Goal: Complete application form: Complete application form

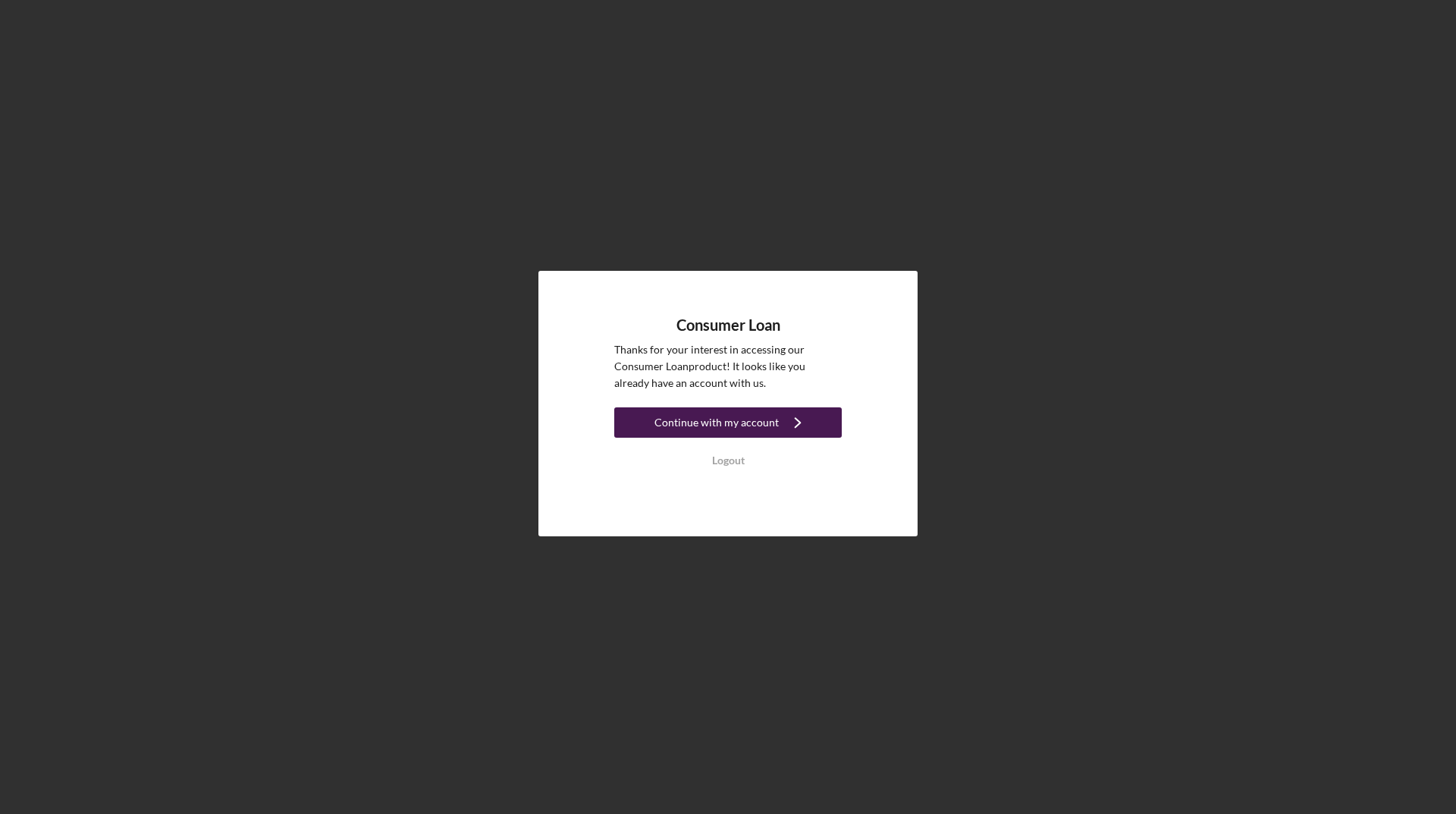
click at [768, 424] on div "Continue with my account" at bounding box center [717, 422] width 124 height 30
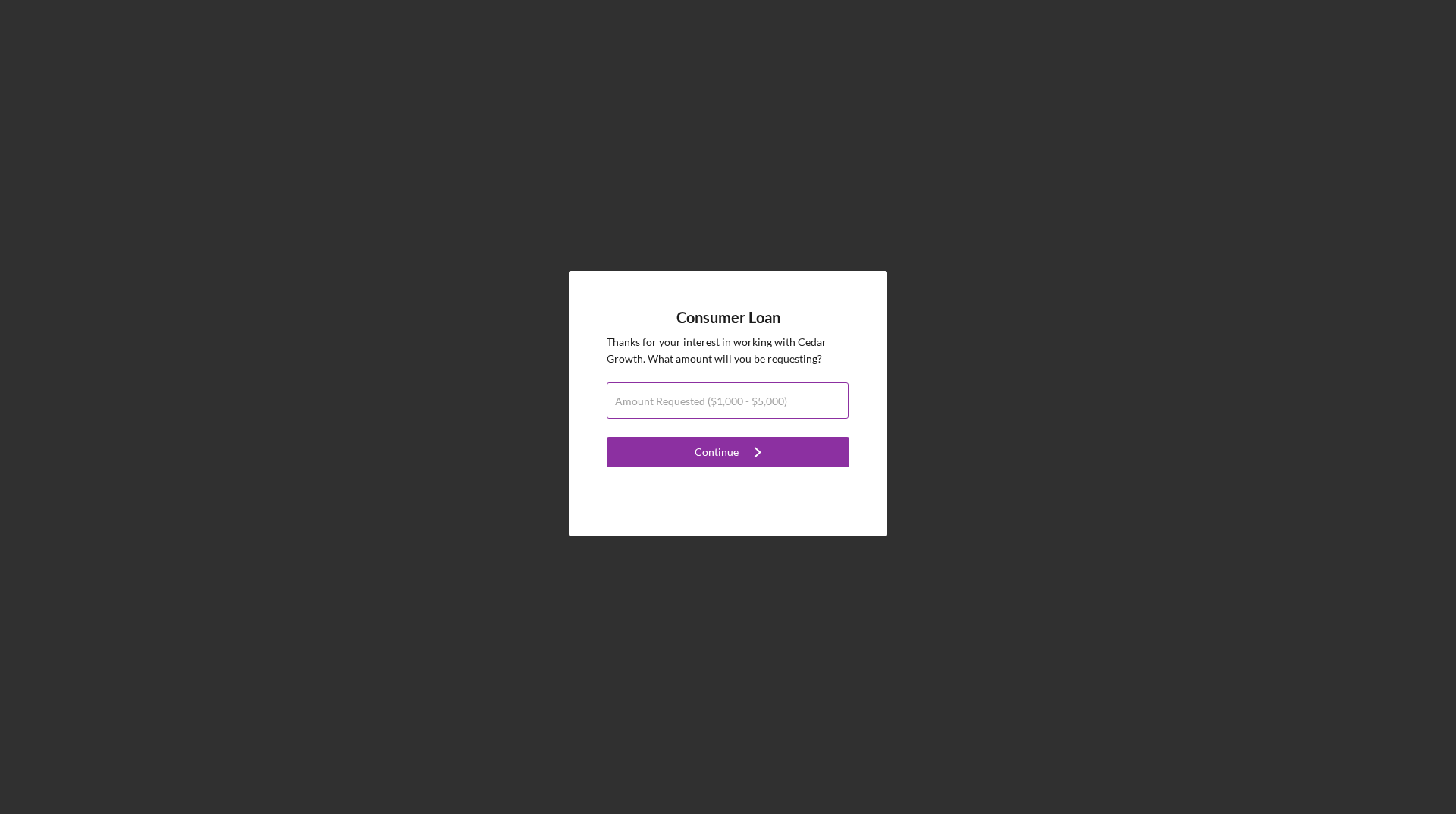
click at [742, 392] on div "Amount Requested ($1,000 - $5,000)" at bounding box center [728, 401] width 243 height 38
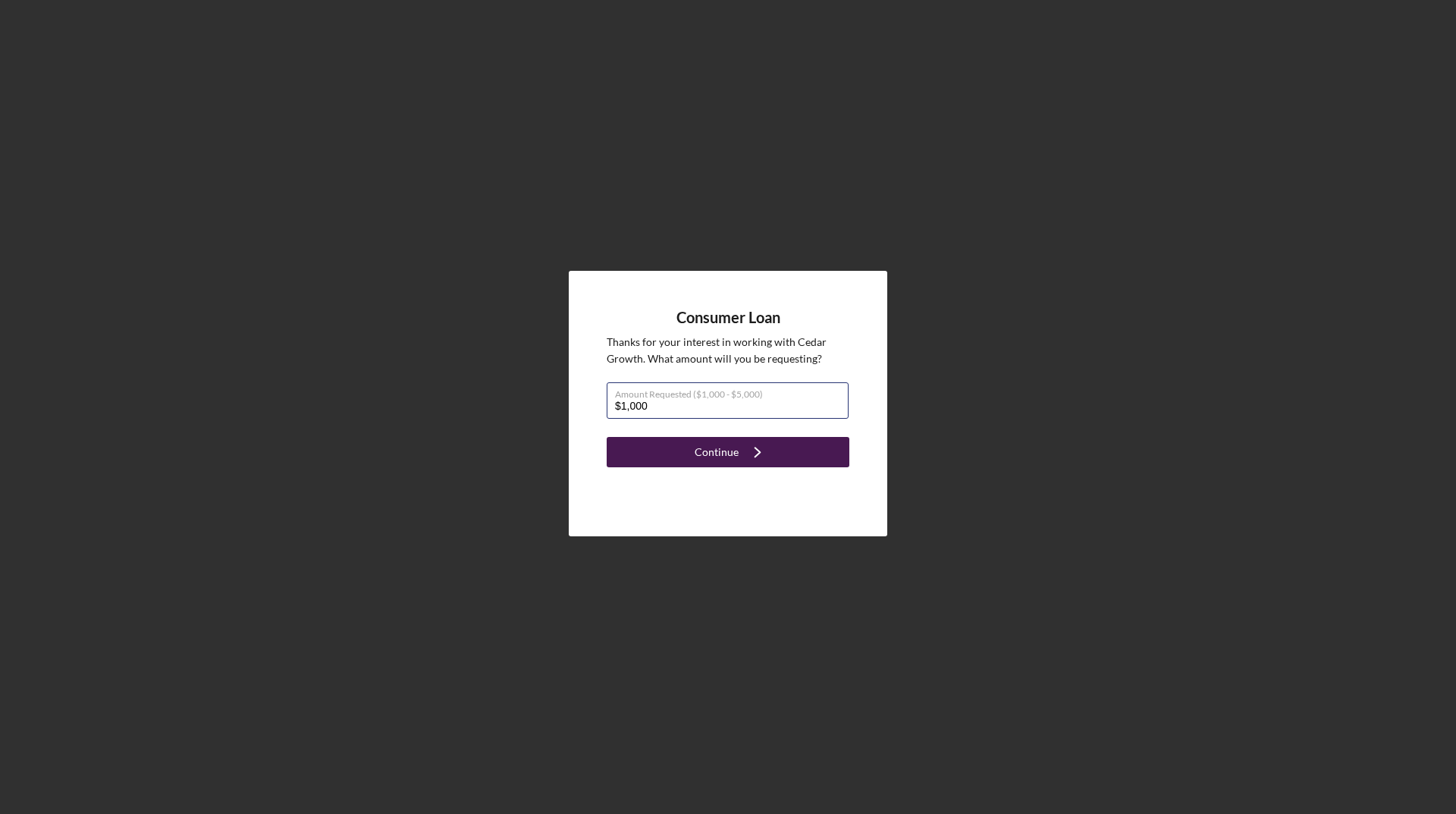
type input "$1,000"
click at [762, 453] on icon "Icon/Navigate" at bounding box center [758, 452] width 38 height 38
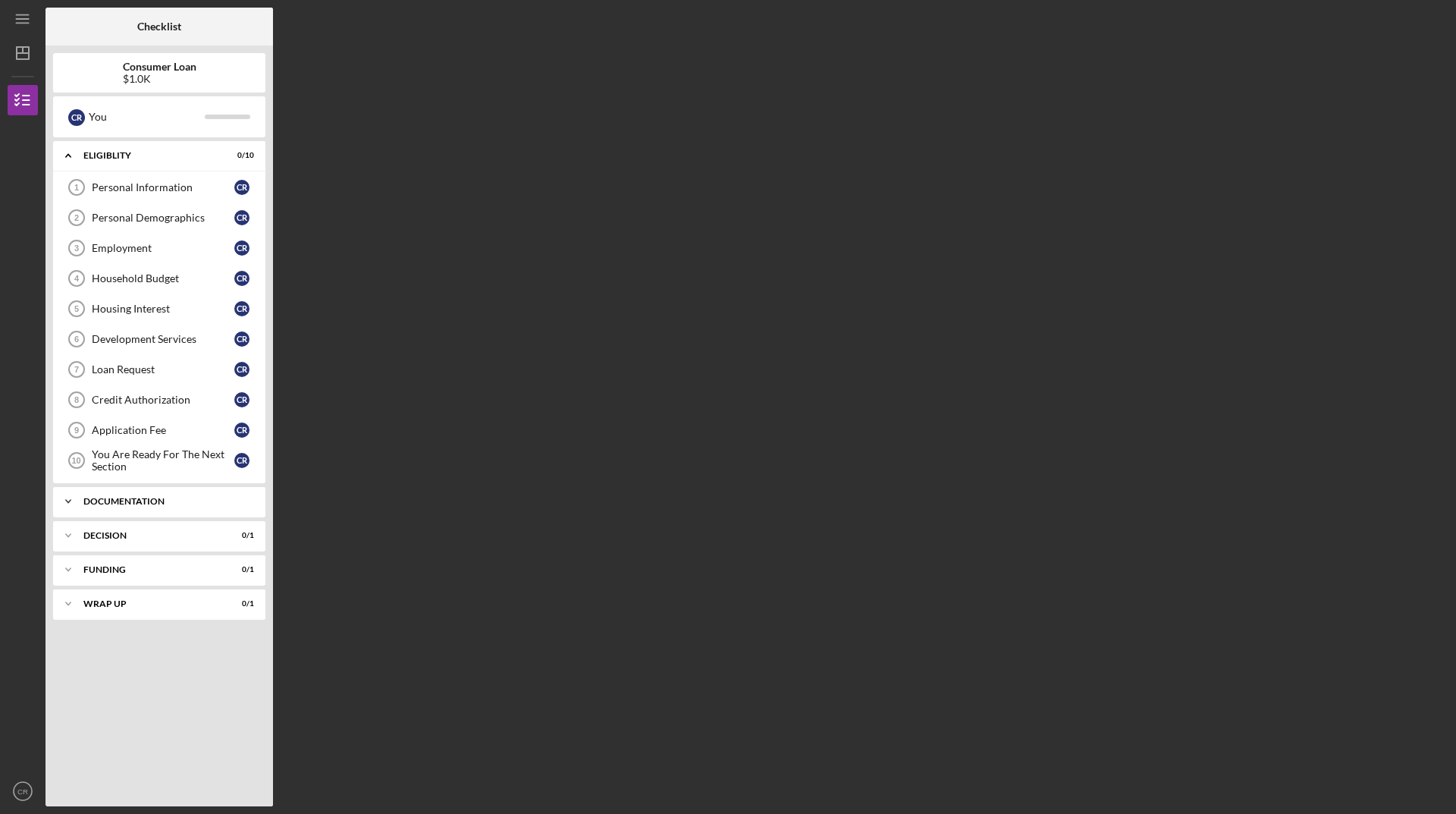
click at [193, 491] on div "Icon/Expander Documentation 0 / 9" at bounding box center [159, 501] width 212 height 30
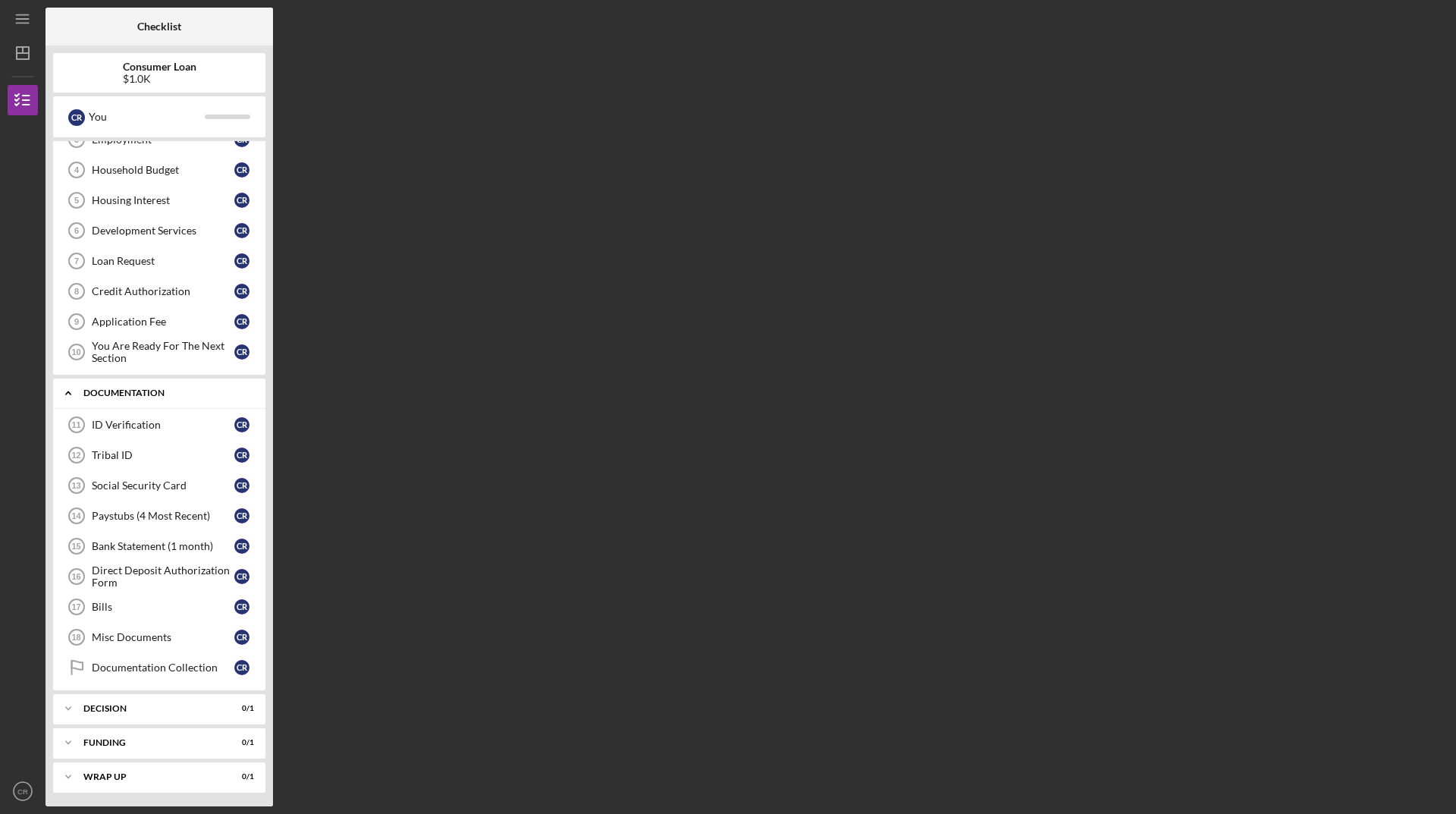
scroll to position [110, 0]
click at [97, 706] on div "Decision" at bounding box center [165, 706] width 163 height 9
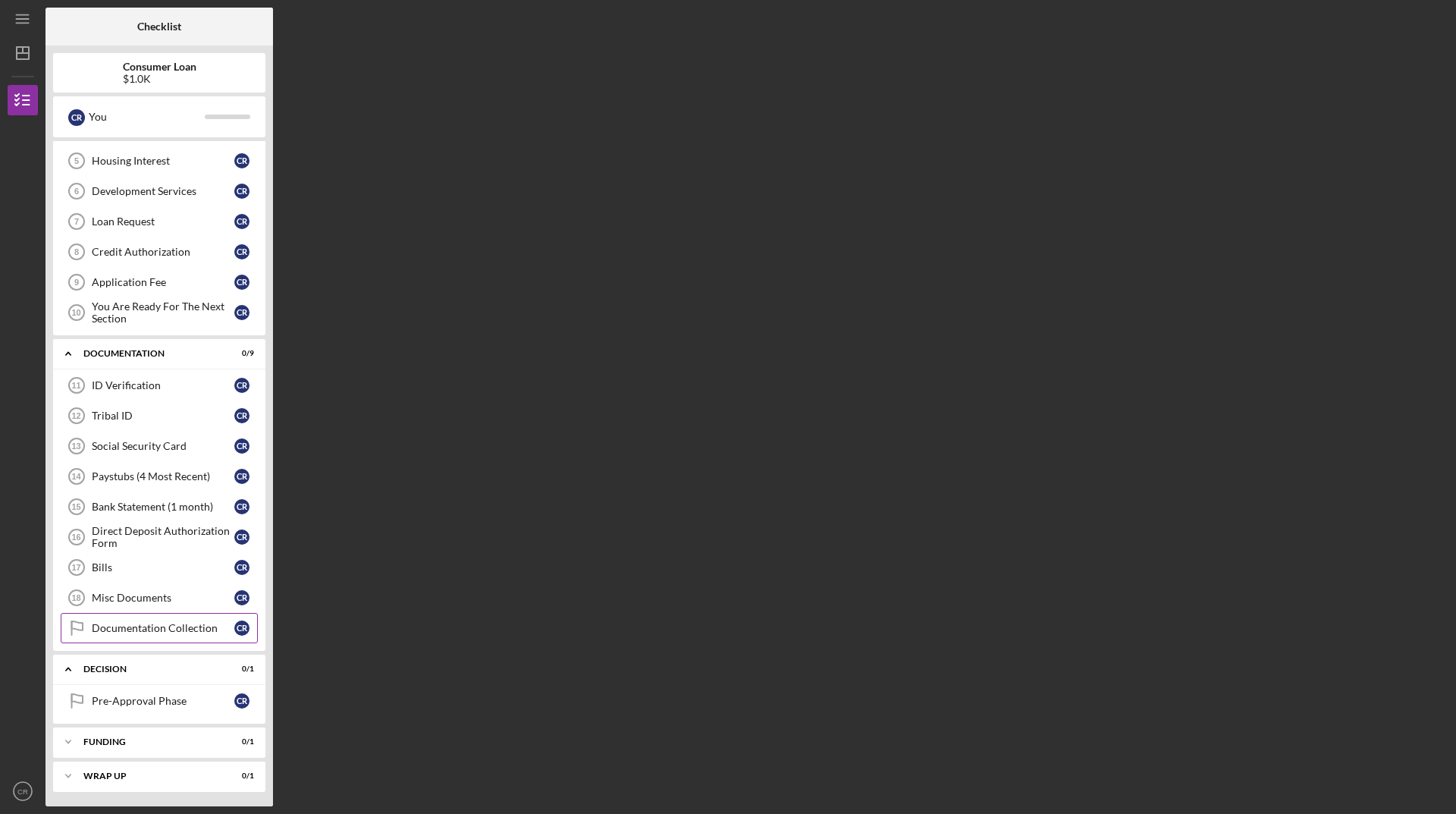
scroll to position [149, 0]
click at [170, 700] on div "Pre-Approval Phase" at bounding box center [163, 700] width 143 height 12
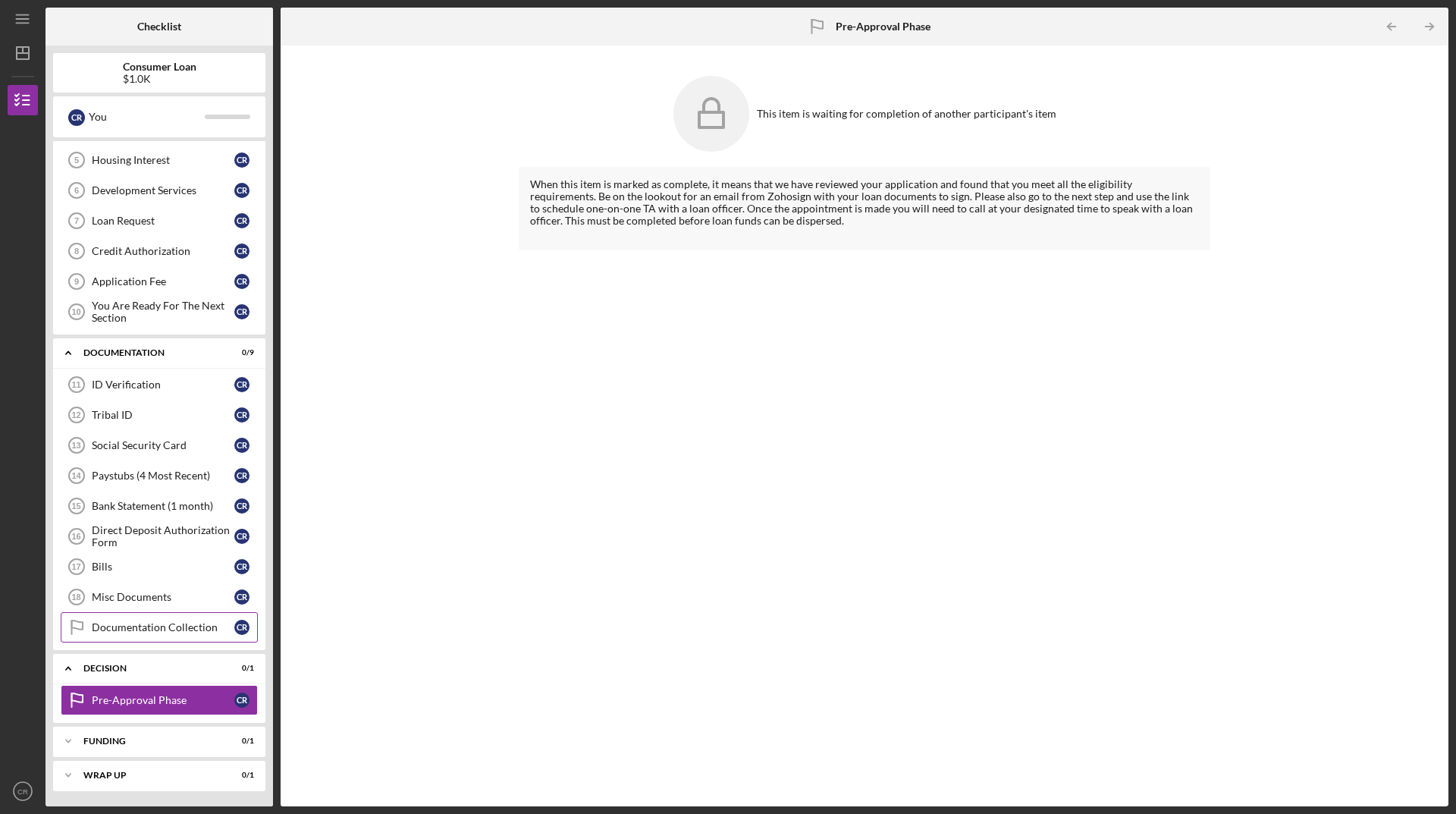
click at [168, 631] on div "Documentation Collection" at bounding box center [163, 627] width 143 height 12
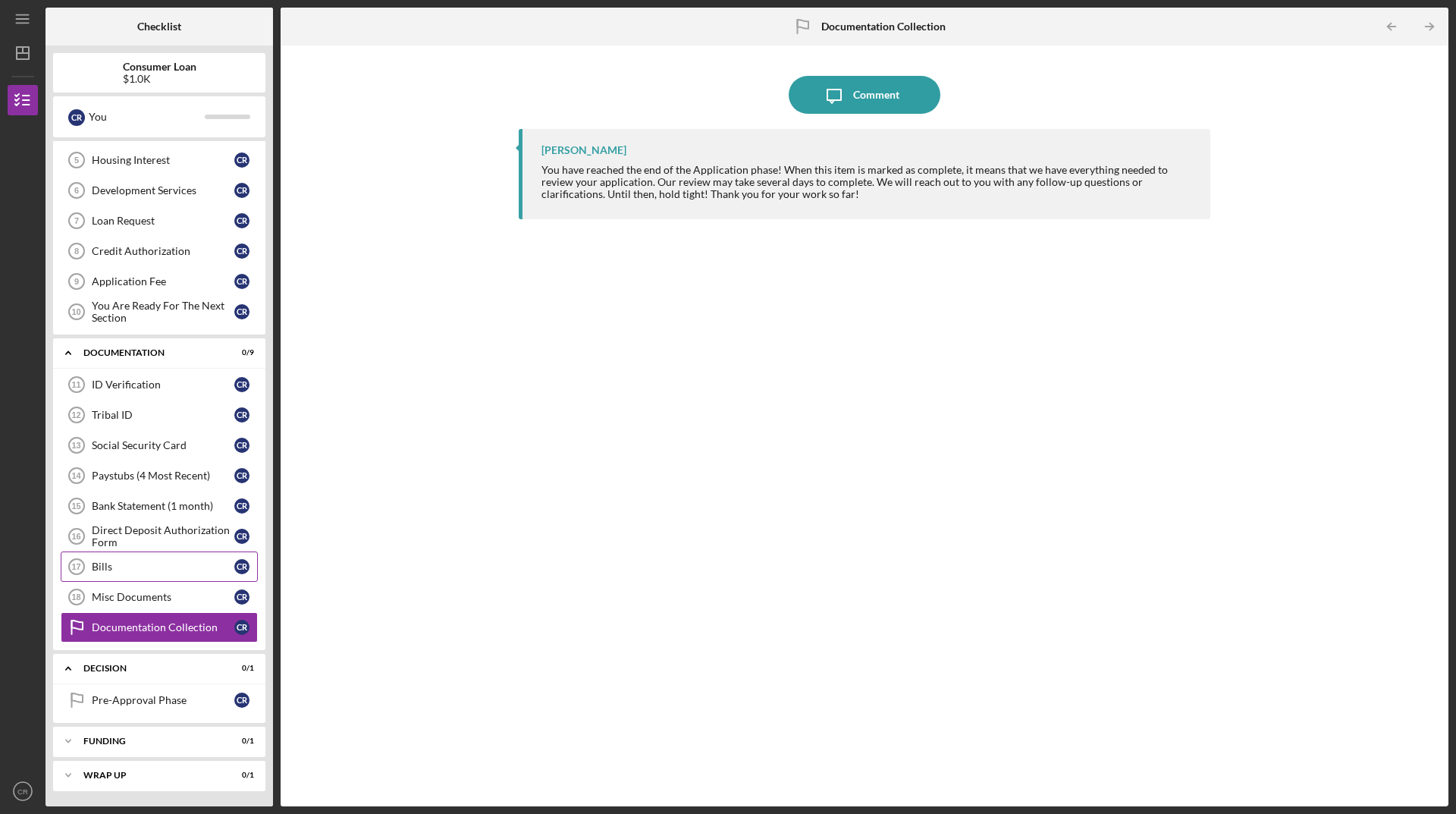
click at [168, 562] on div "Bills" at bounding box center [163, 566] width 143 height 12
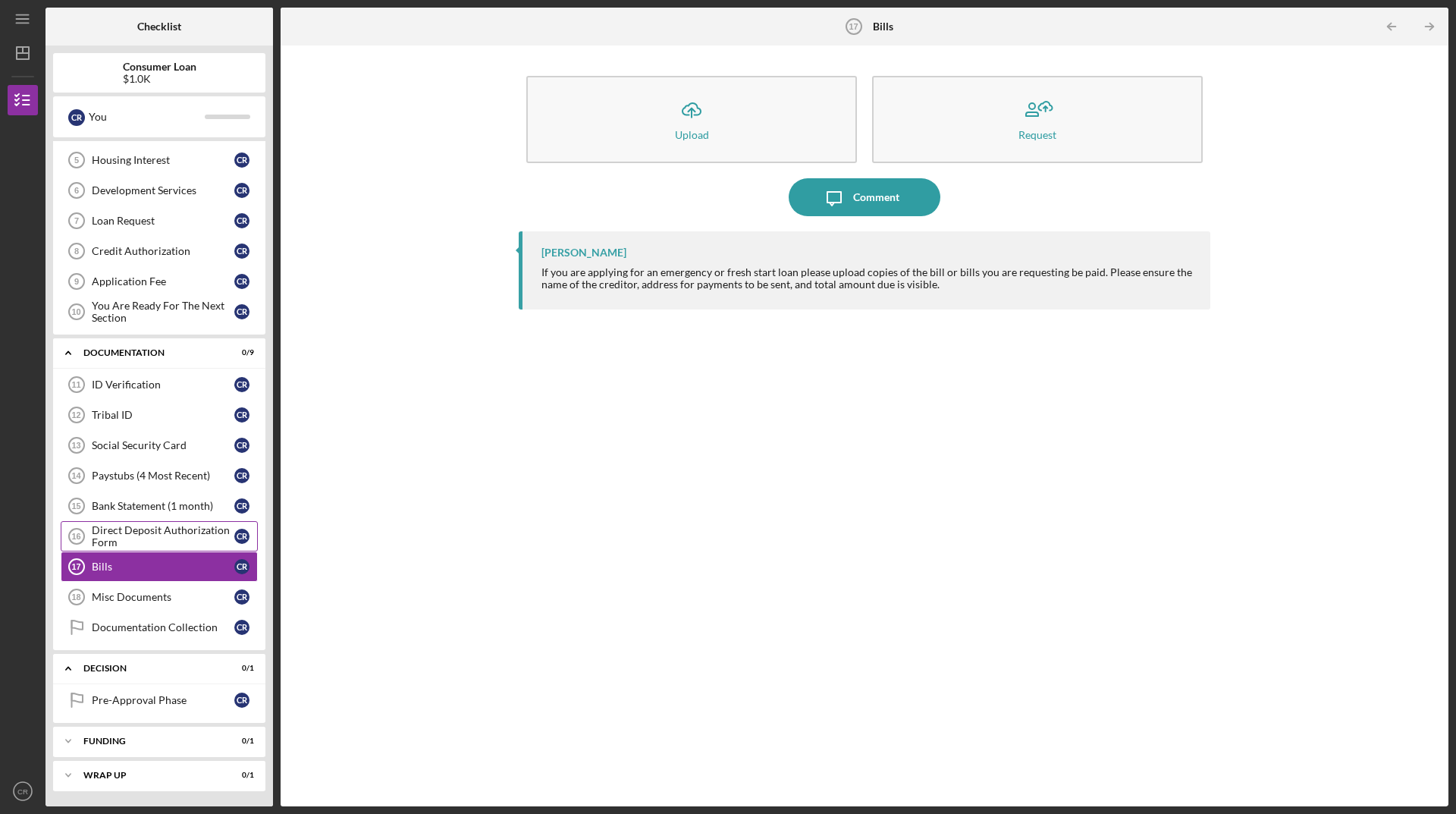
click at [179, 541] on div "Direct Deposit Authorization Form" at bounding box center [163, 536] width 143 height 25
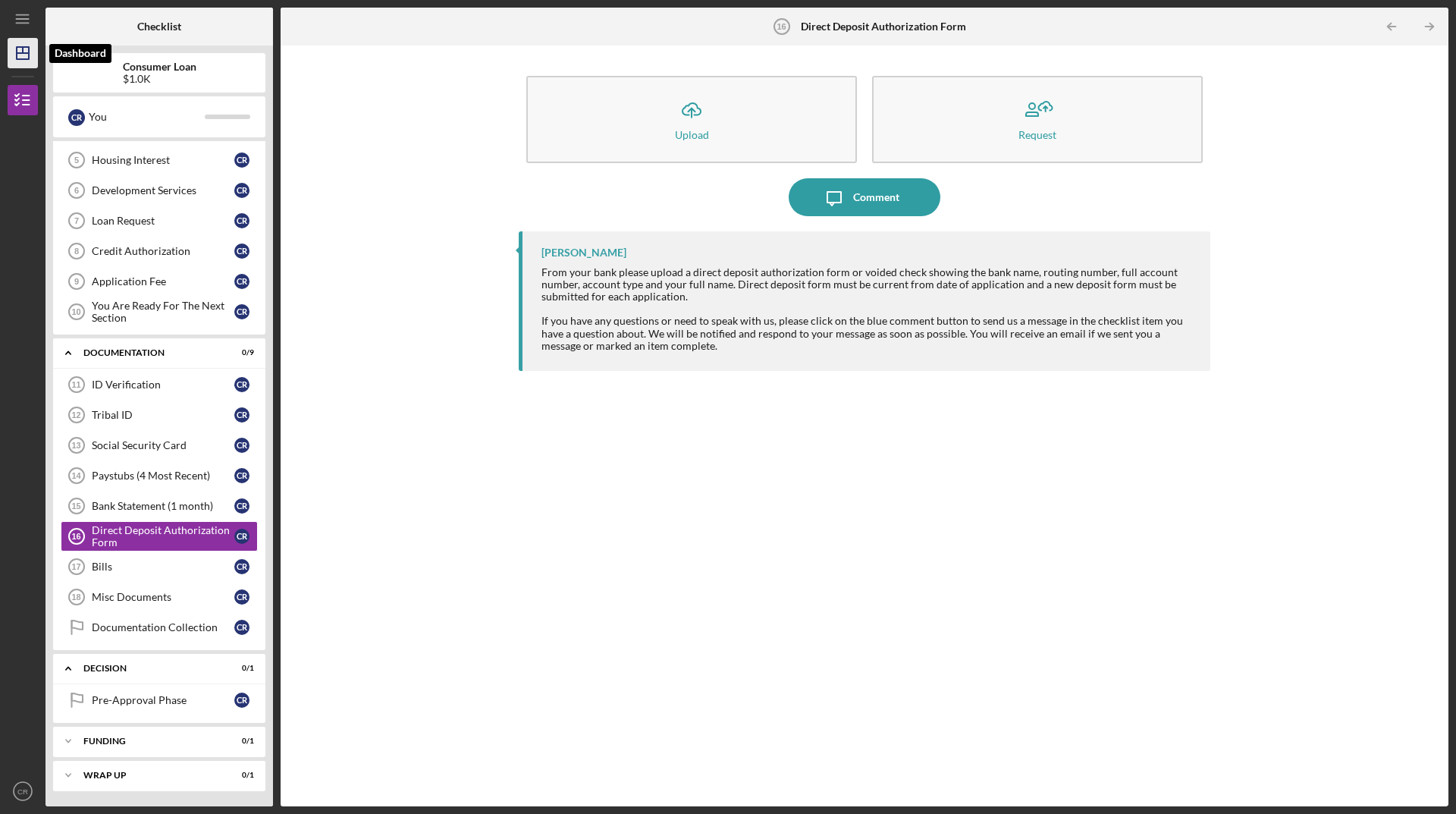
click at [21, 59] on polygon "button" at bounding box center [22, 52] width 12 height 12
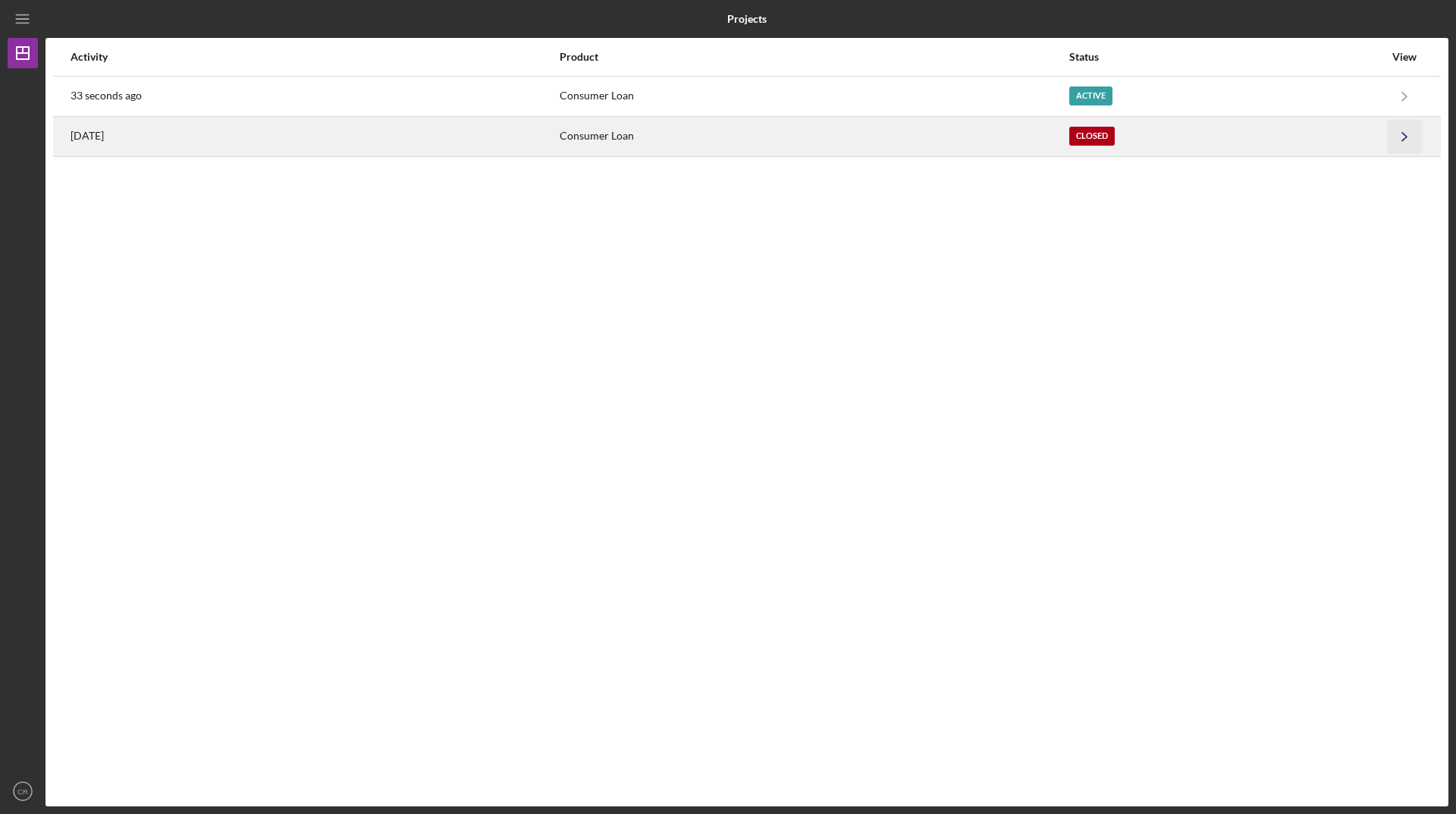
click at [1388, 136] on icon "Icon/Navigate" at bounding box center [1404, 136] width 34 height 34
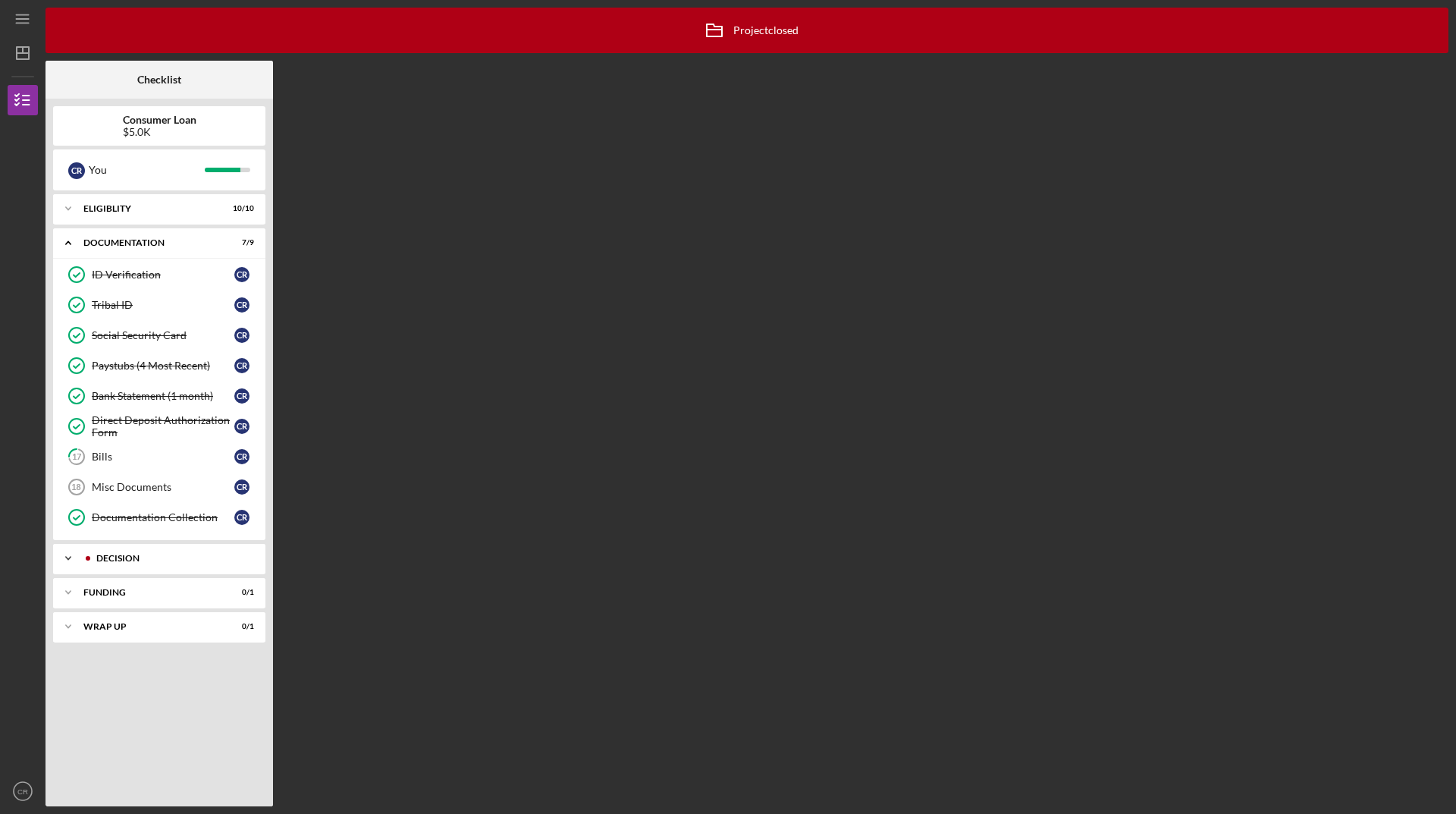
click at [105, 548] on div "Icon/Expander Decision 1 / 2" at bounding box center [159, 558] width 212 height 30
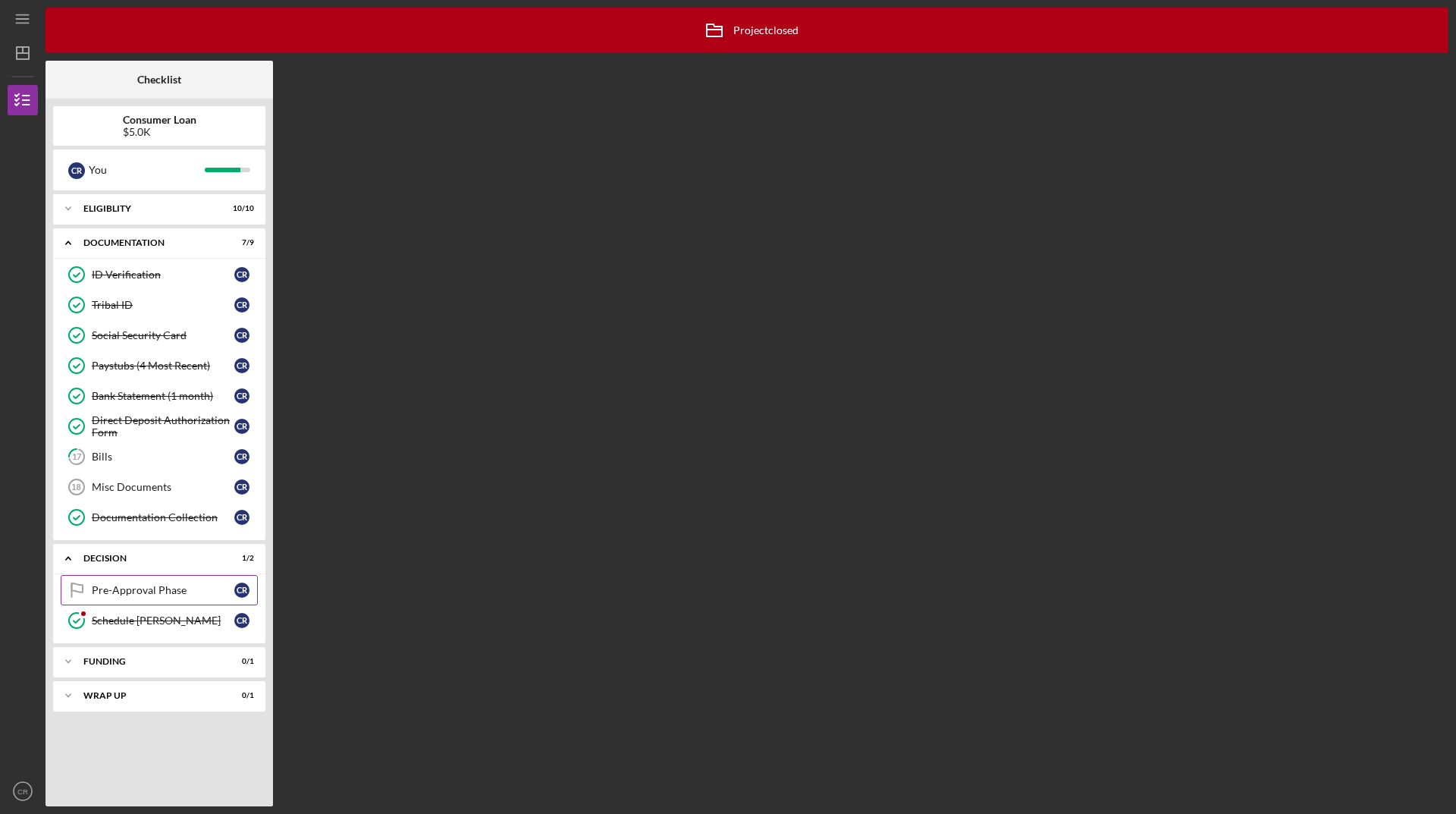
click at [147, 594] on div "Pre-Approval Phase" at bounding box center [163, 590] width 143 height 12
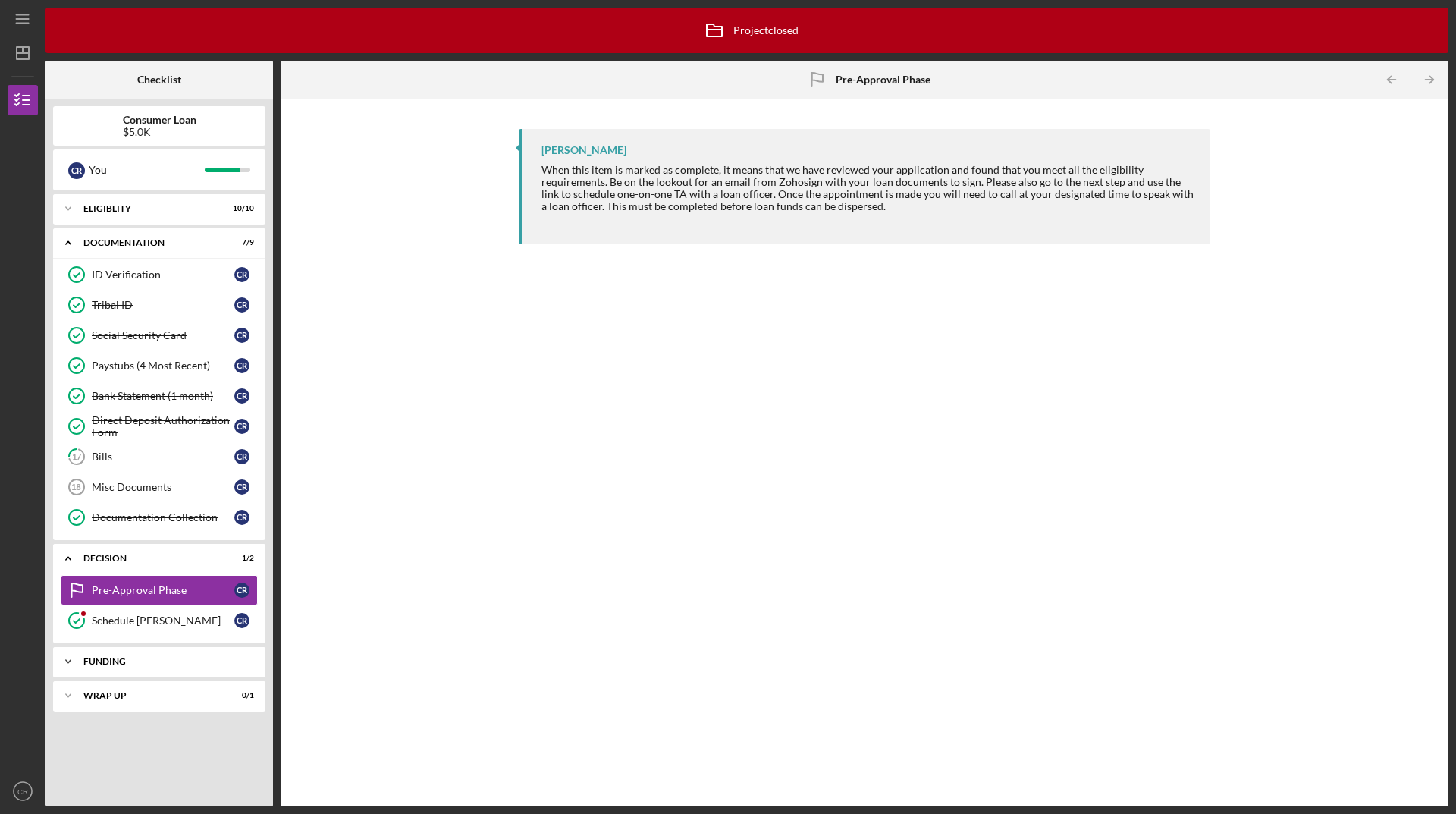
click at [138, 674] on div "Icon/Expander Funding 0 / 1" at bounding box center [159, 661] width 212 height 30
click at [128, 696] on div "Transfer Funds" at bounding box center [163, 693] width 143 height 12
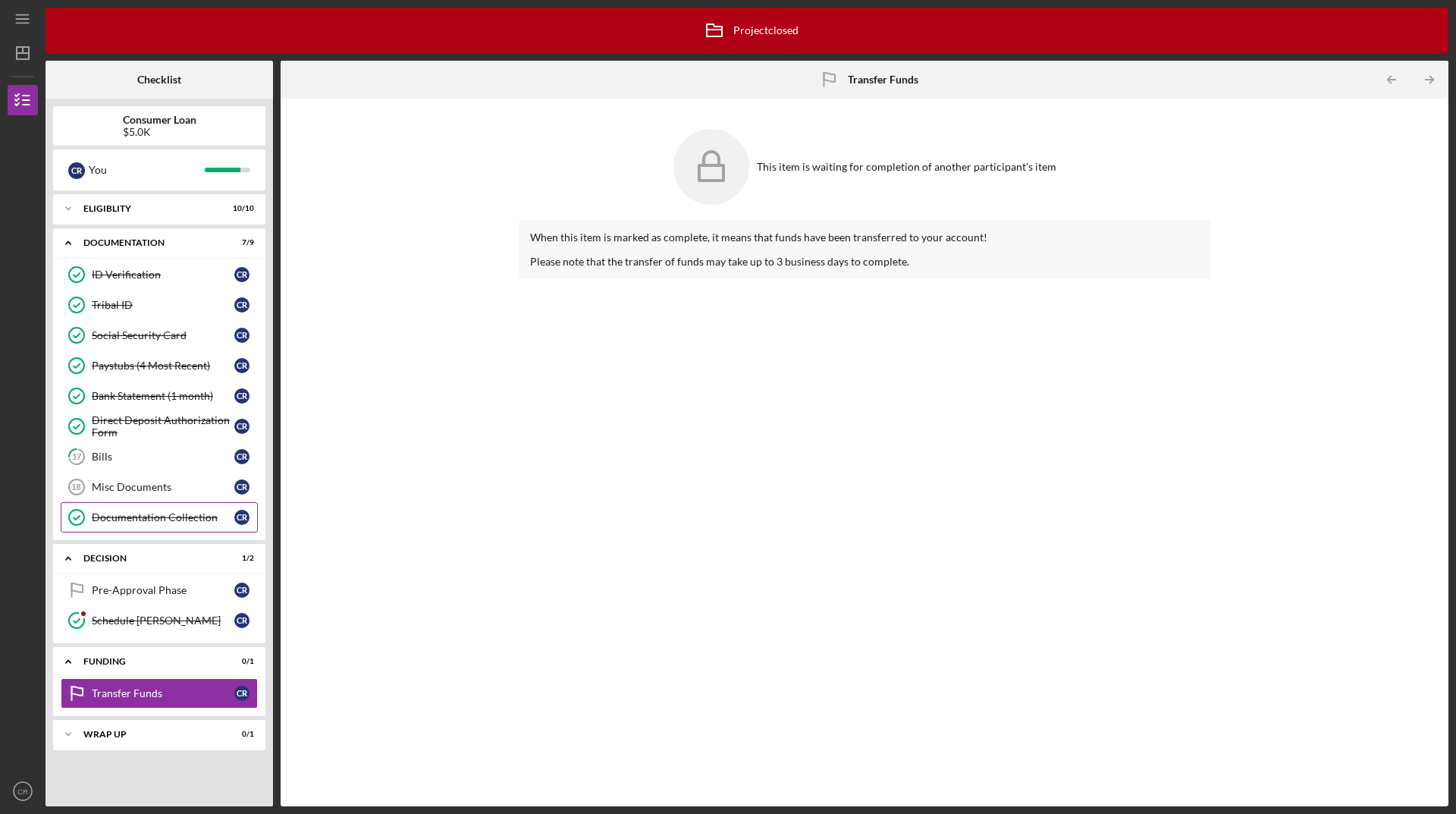
click at [149, 519] on div "Documentation Collection" at bounding box center [163, 517] width 143 height 12
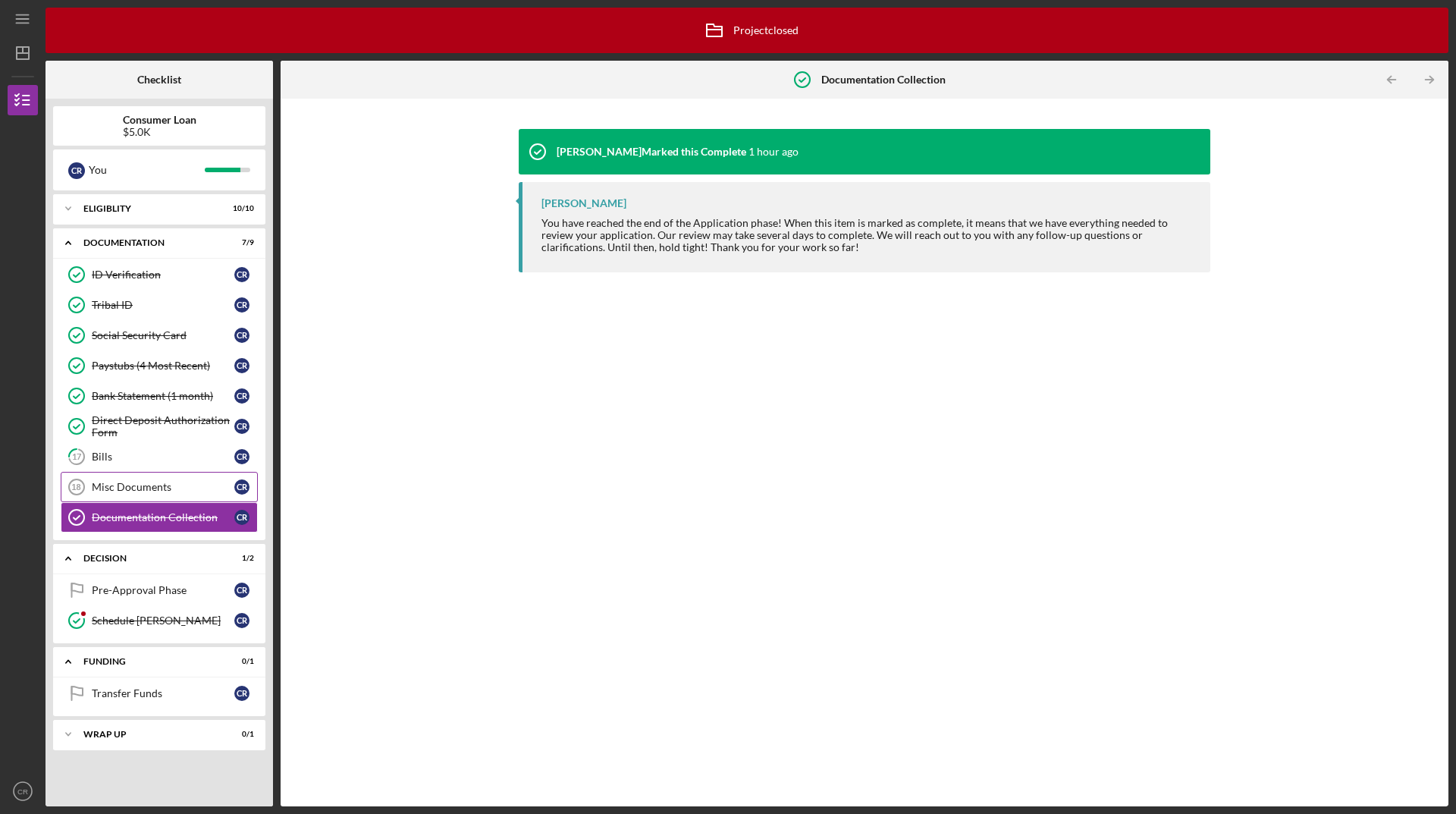
click at [141, 487] on div "Misc Documents" at bounding box center [163, 487] width 143 height 12
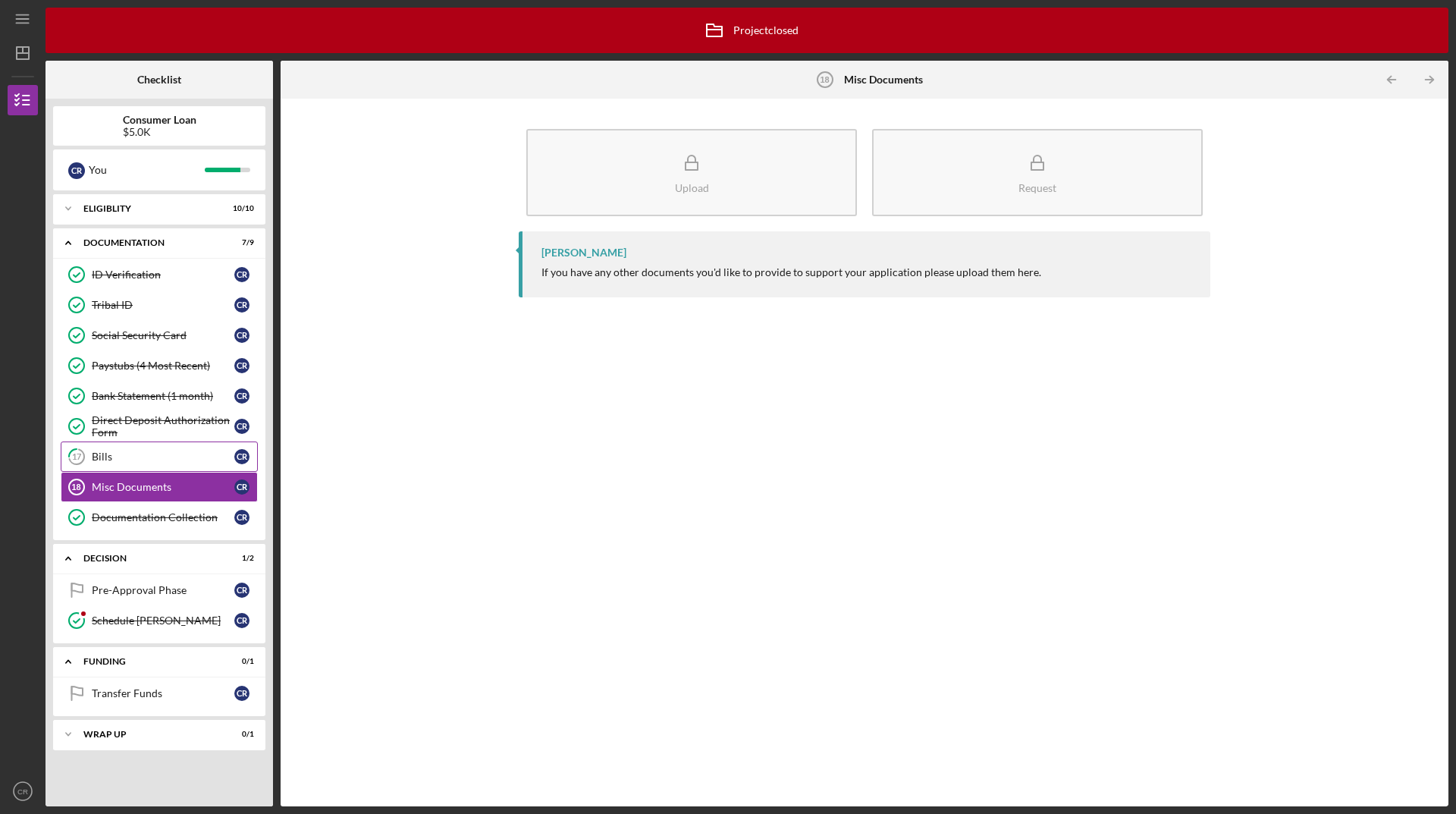
click at [124, 449] on link "17 Bills C R" at bounding box center [159, 457] width 197 height 30
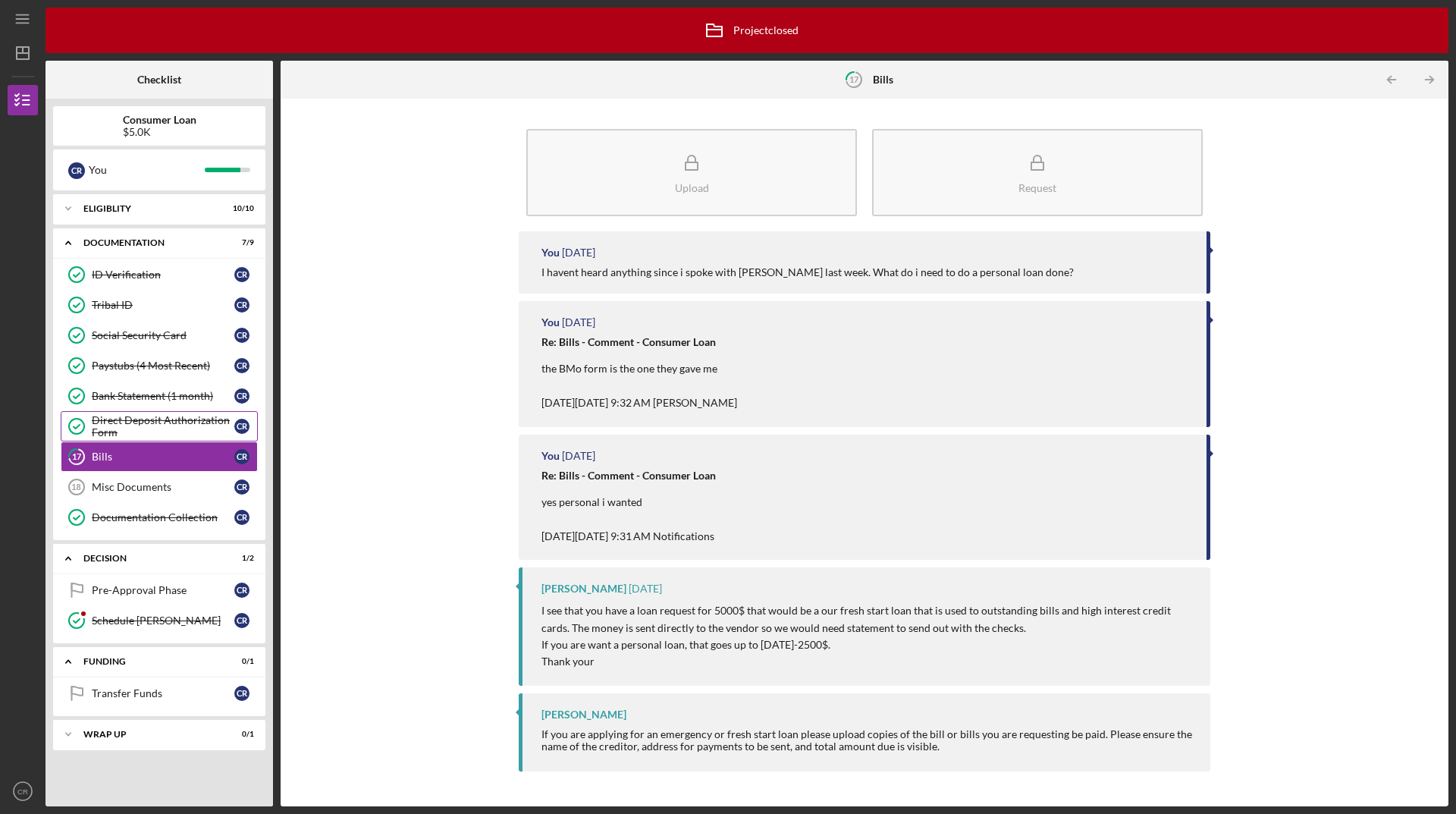
click at [109, 421] on div "Direct Deposit Authorization Form" at bounding box center [163, 426] width 143 height 25
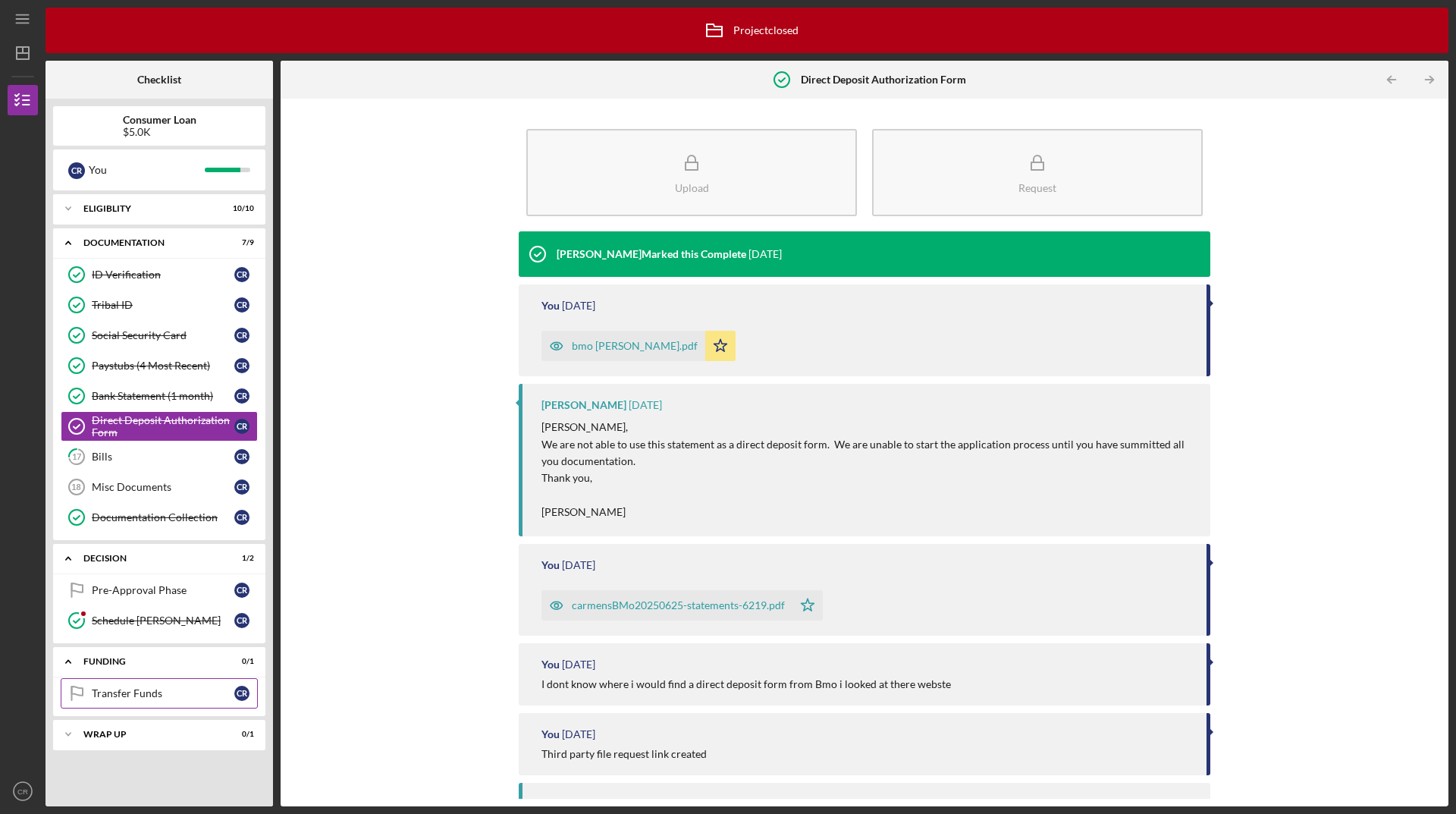
click at [155, 689] on div "Transfer Funds" at bounding box center [163, 693] width 143 height 12
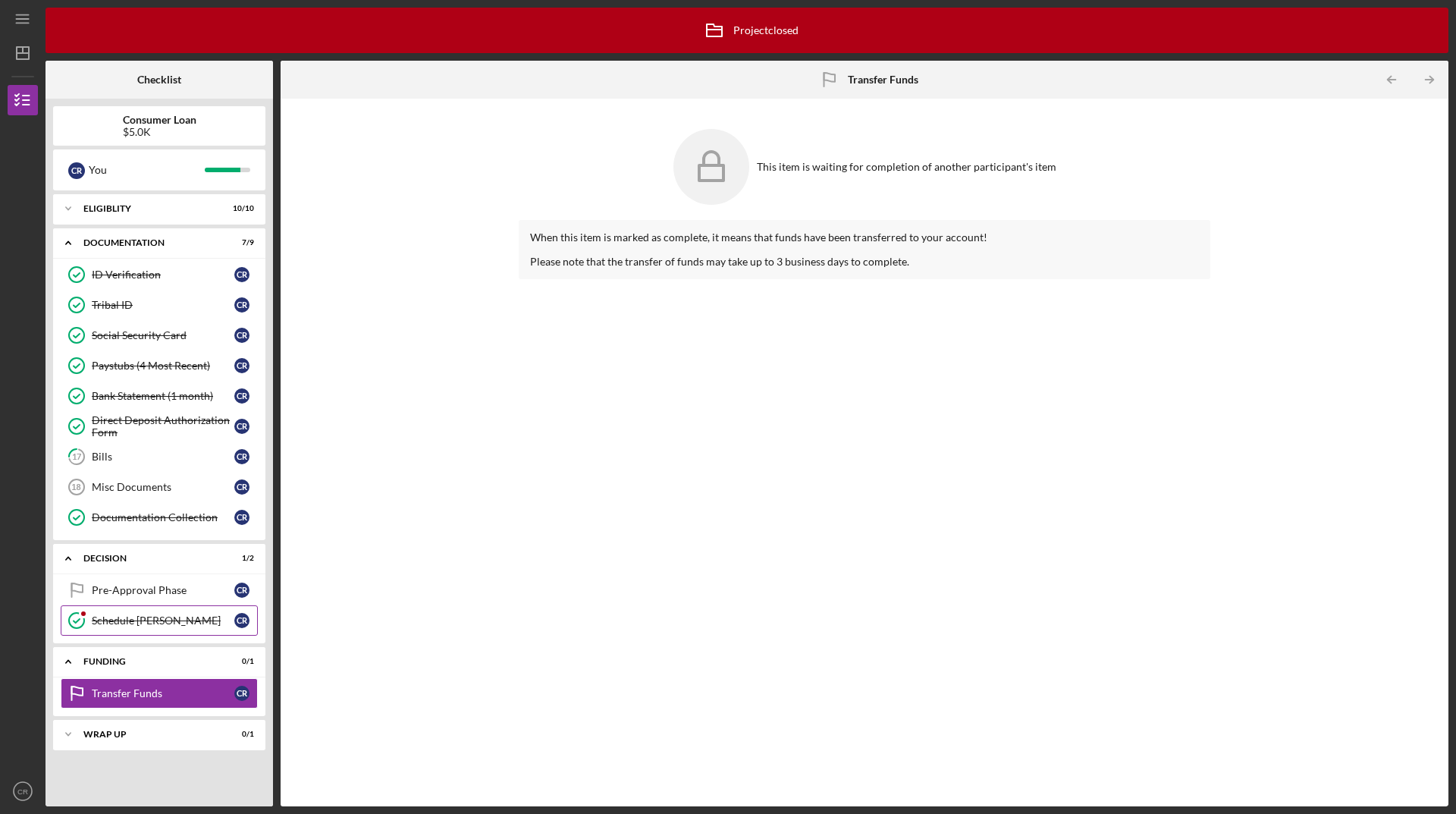
click at [153, 612] on link "Schedule [PERSON_NAME] [PERSON_NAME]" at bounding box center [159, 621] width 197 height 30
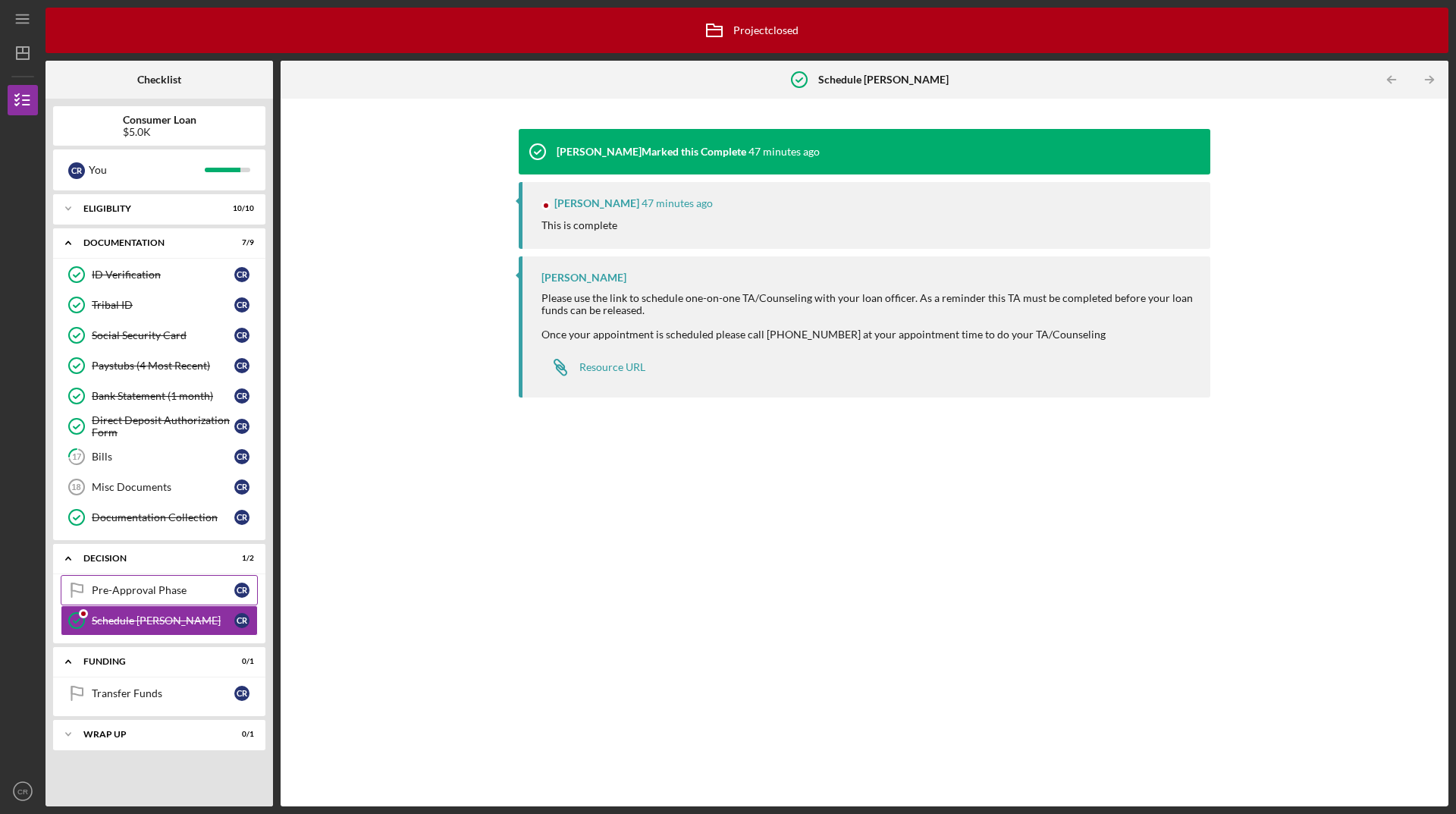
click at [198, 594] on div "Pre-Approval Phase" at bounding box center [163, 590] width 143 height 12
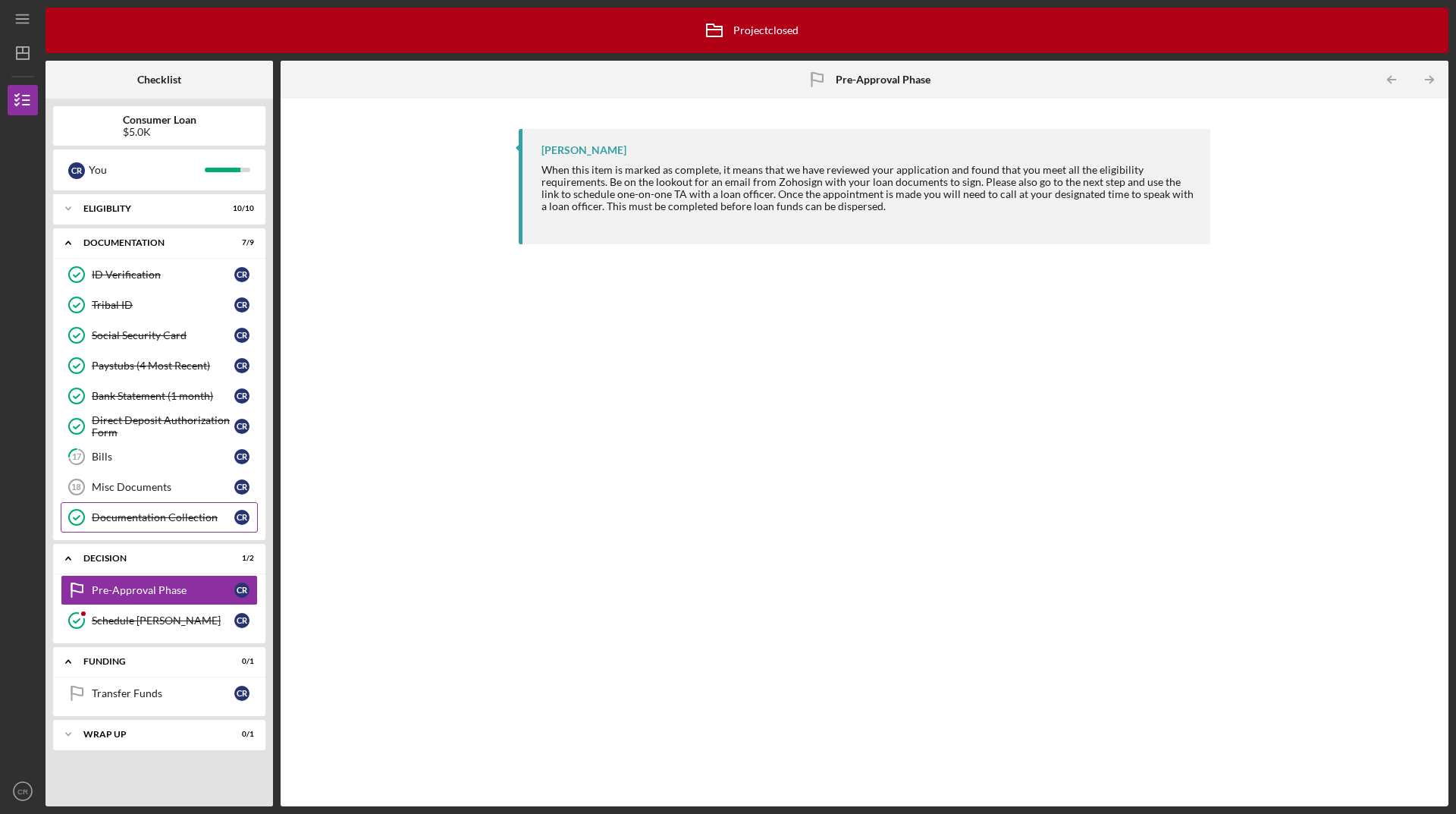
click at [154, 514] on div "Documentation Collection" at bounding box center [163, 517] width 143 height 12
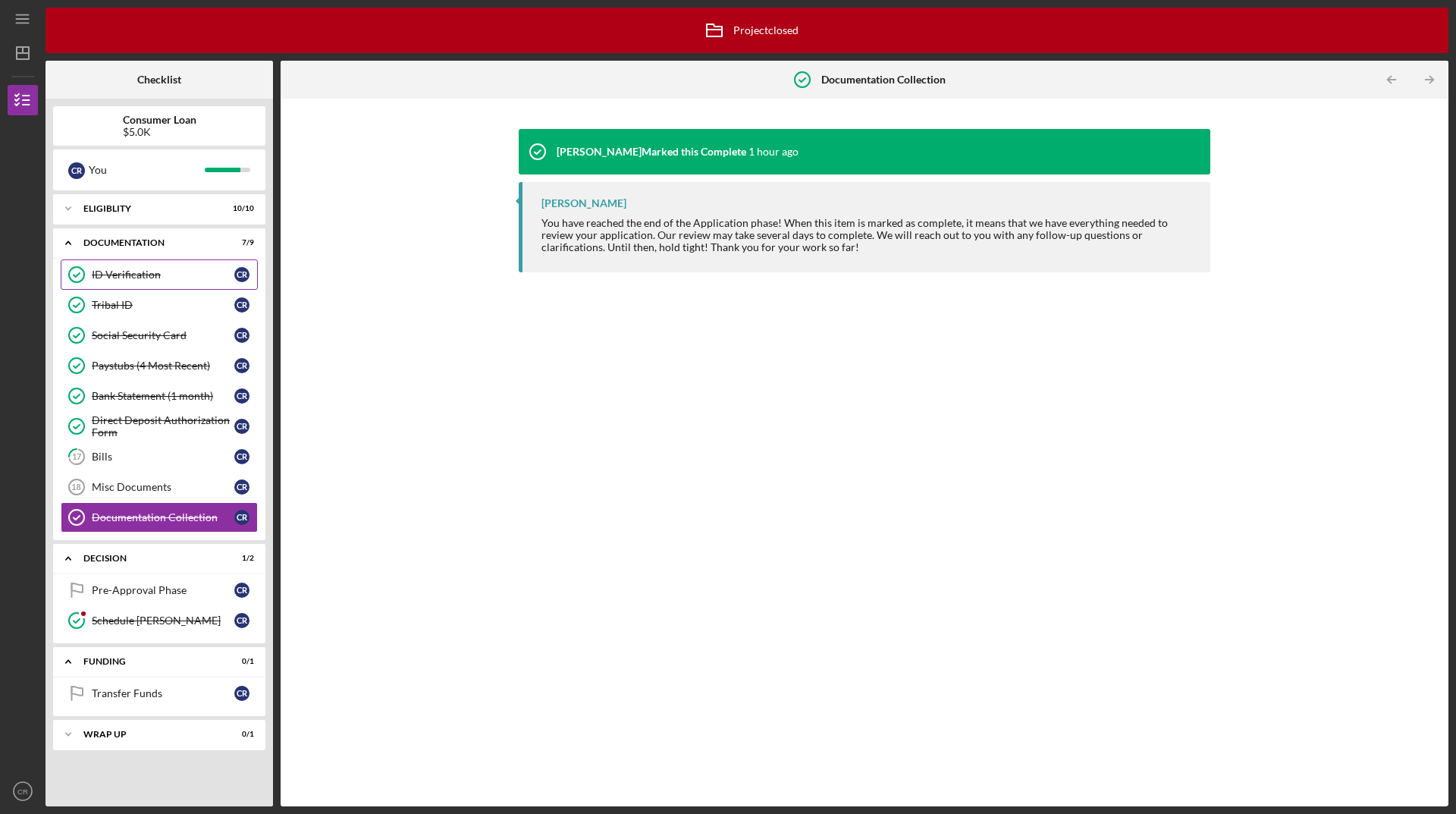
click at [160, 268] on link "ID Verification ID Verification C R" at bounding box center [159, 274] width 197 height 30
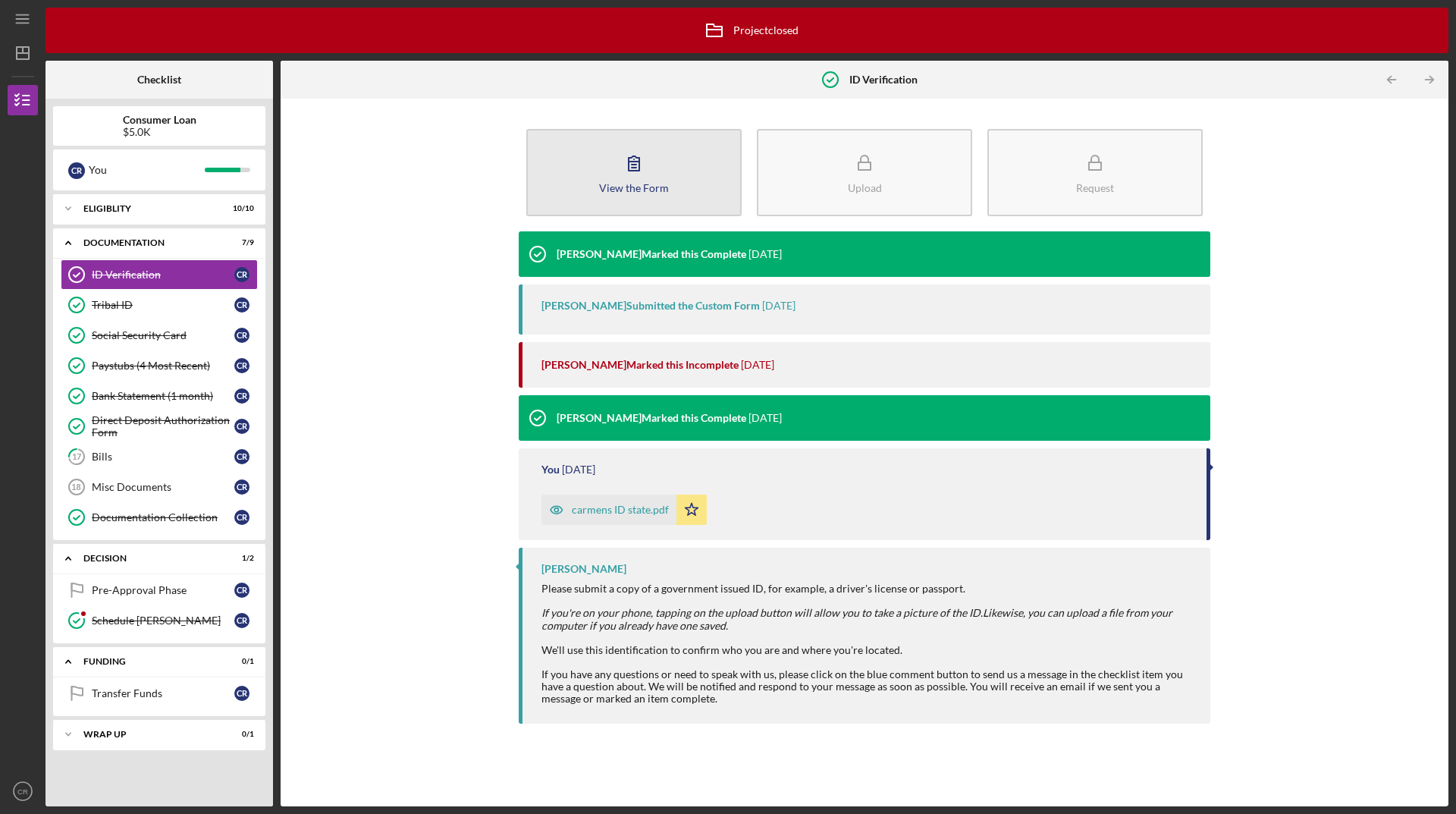
click at [648, 170] on icon "button" at bounding box center [634, 163] width 38 height 38
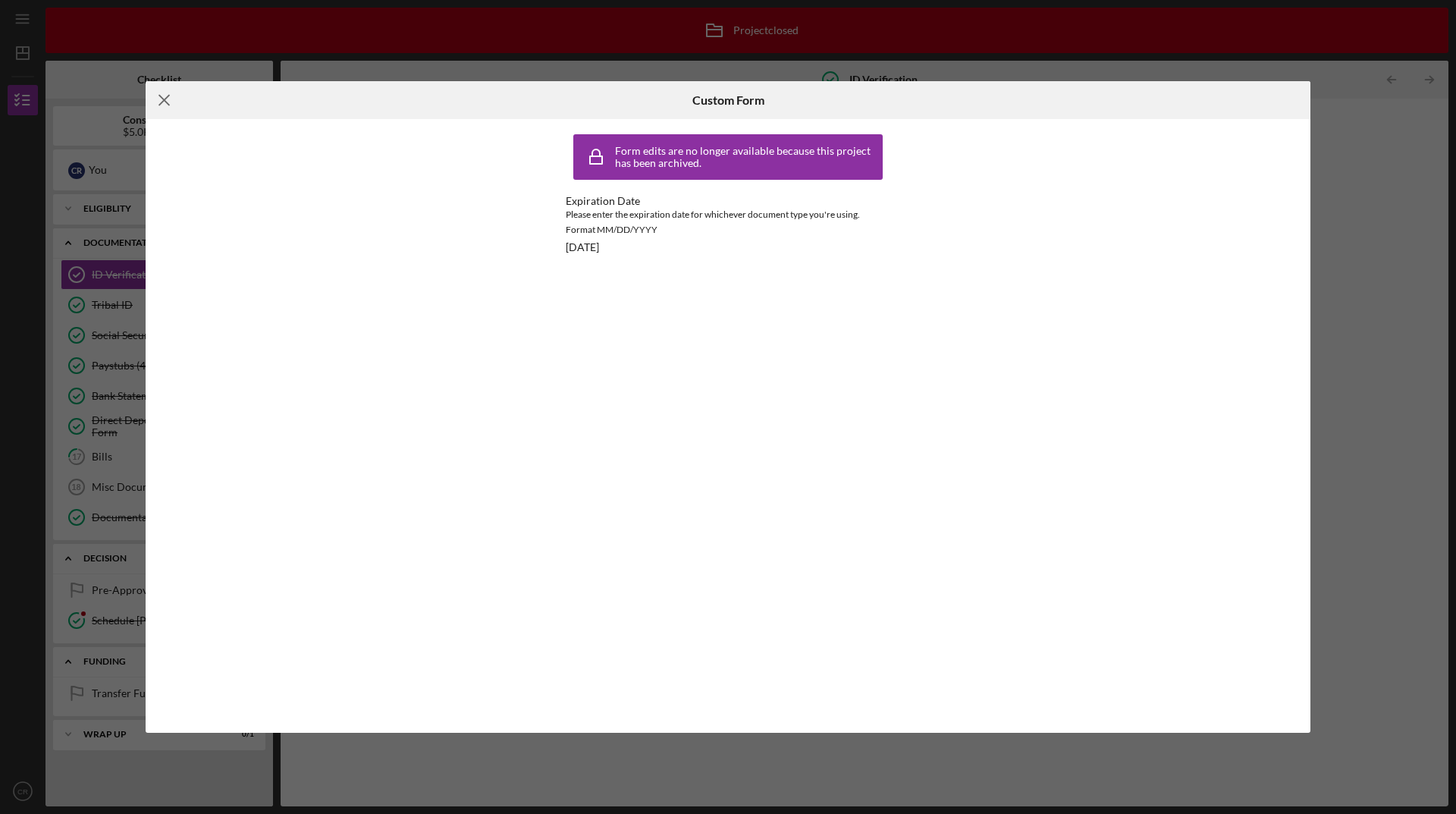
click at [164, 100] on line at bounding box center [164, 101] width 10 height 10
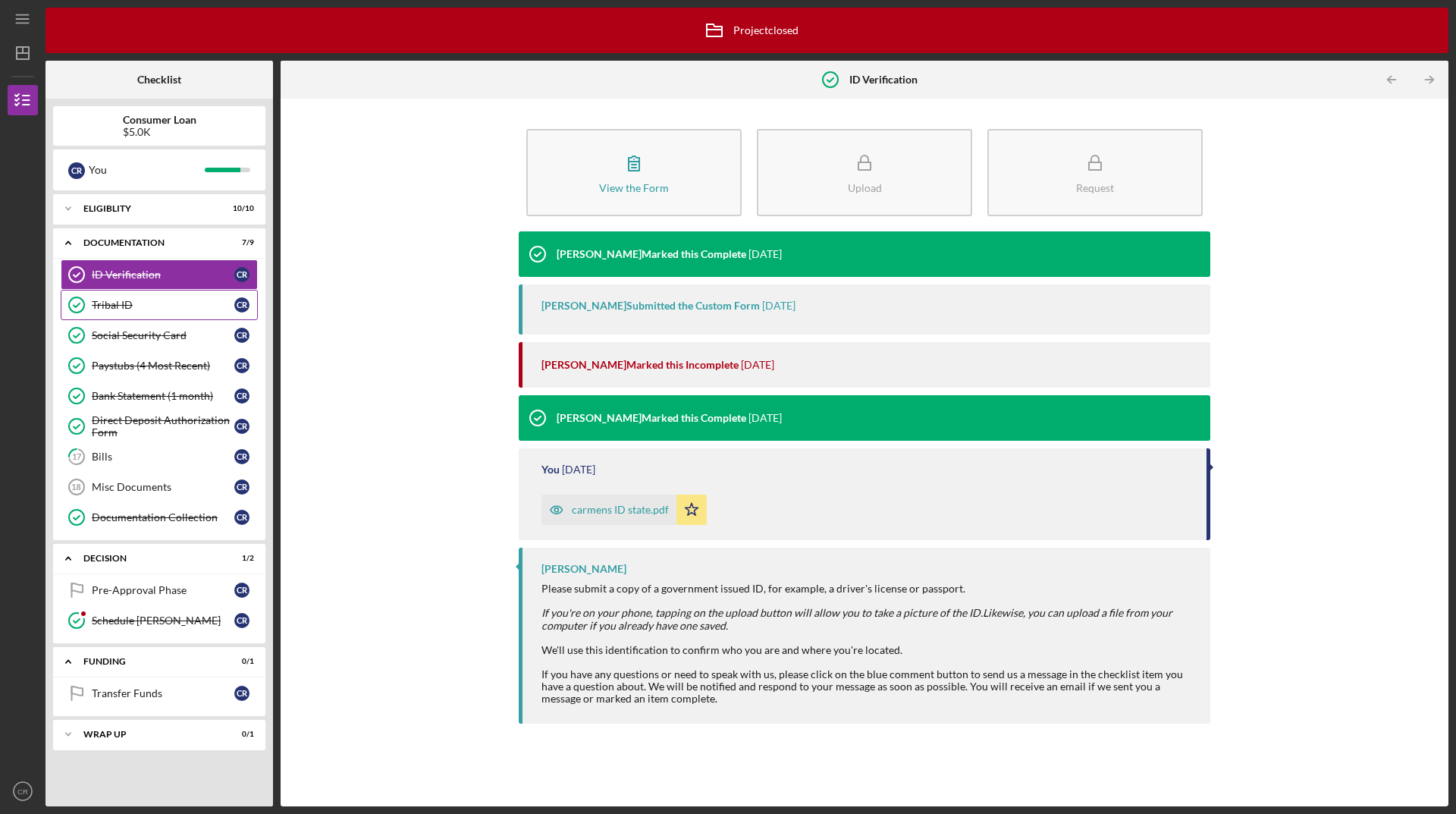
click at [145, 308] on div "Tribal ID" at bounding box center [163, 304] width 143 height 12
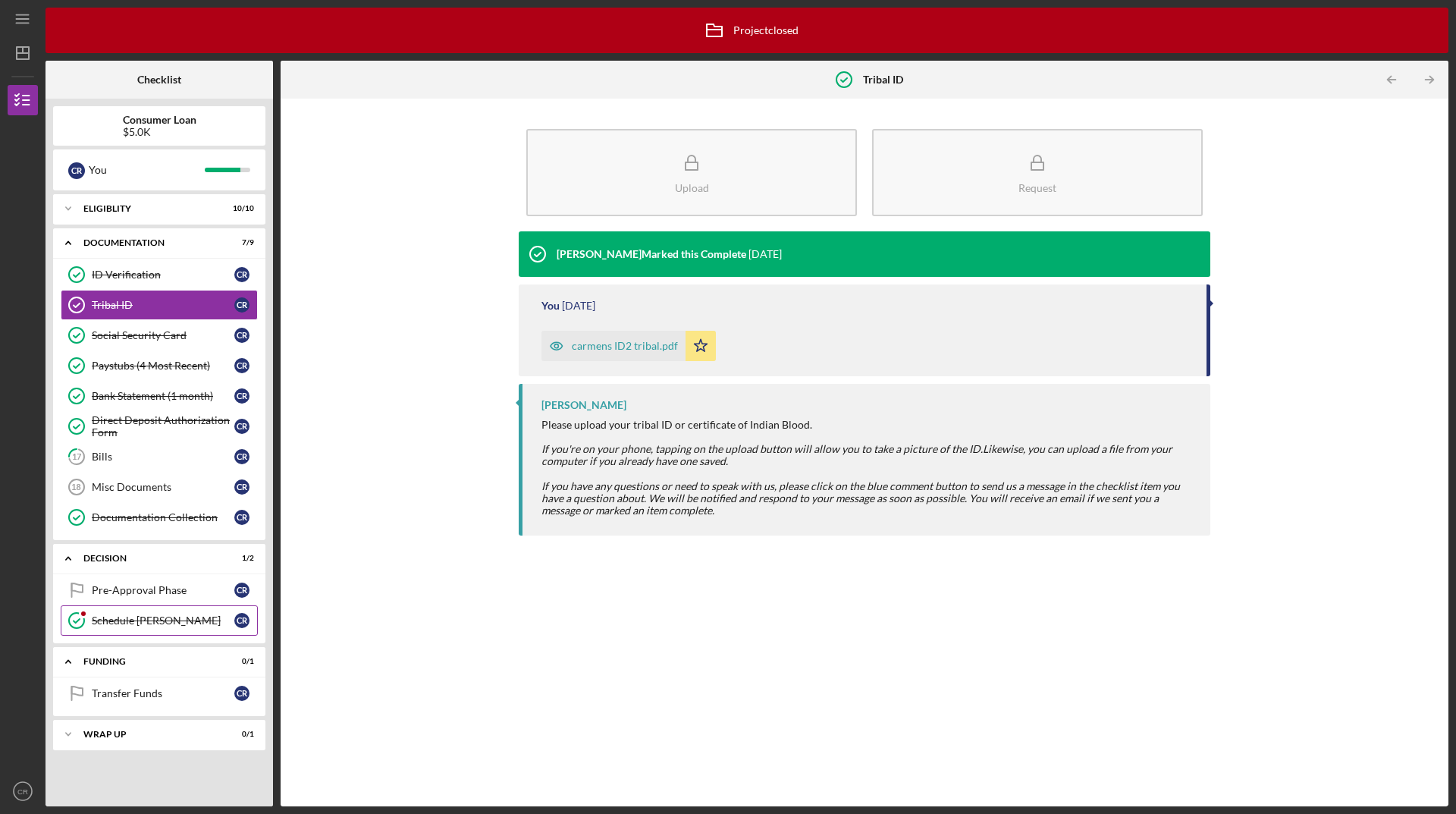
click at [160, 627] on link "Schedule [PERSON_NAME] [PERSON_NAME]" at bounding box center [159, 621] width 197 height 30
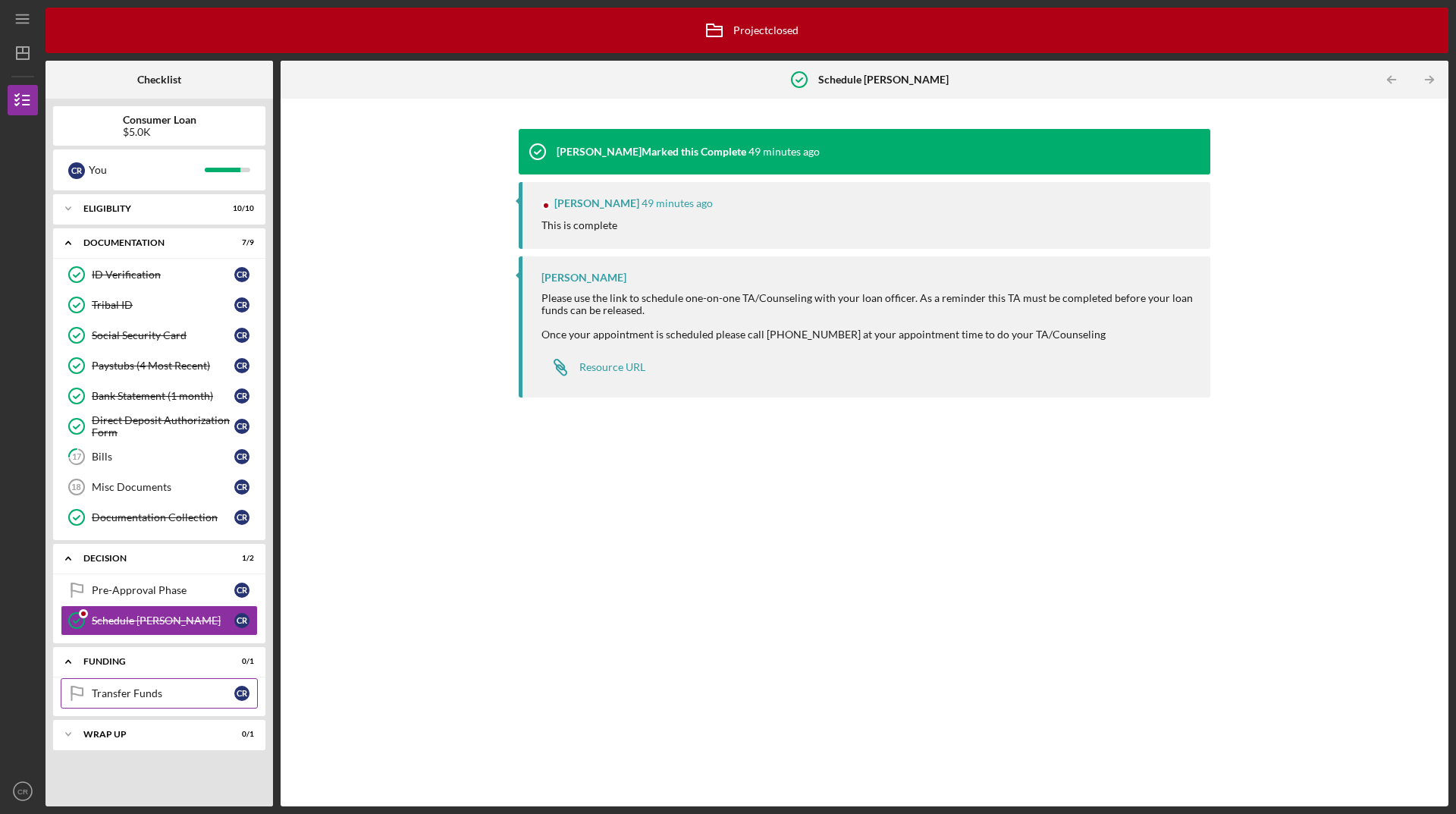
click at [132, 692] on div "Transfer Funds" at bounding box center [163, 693] width 143 height 12
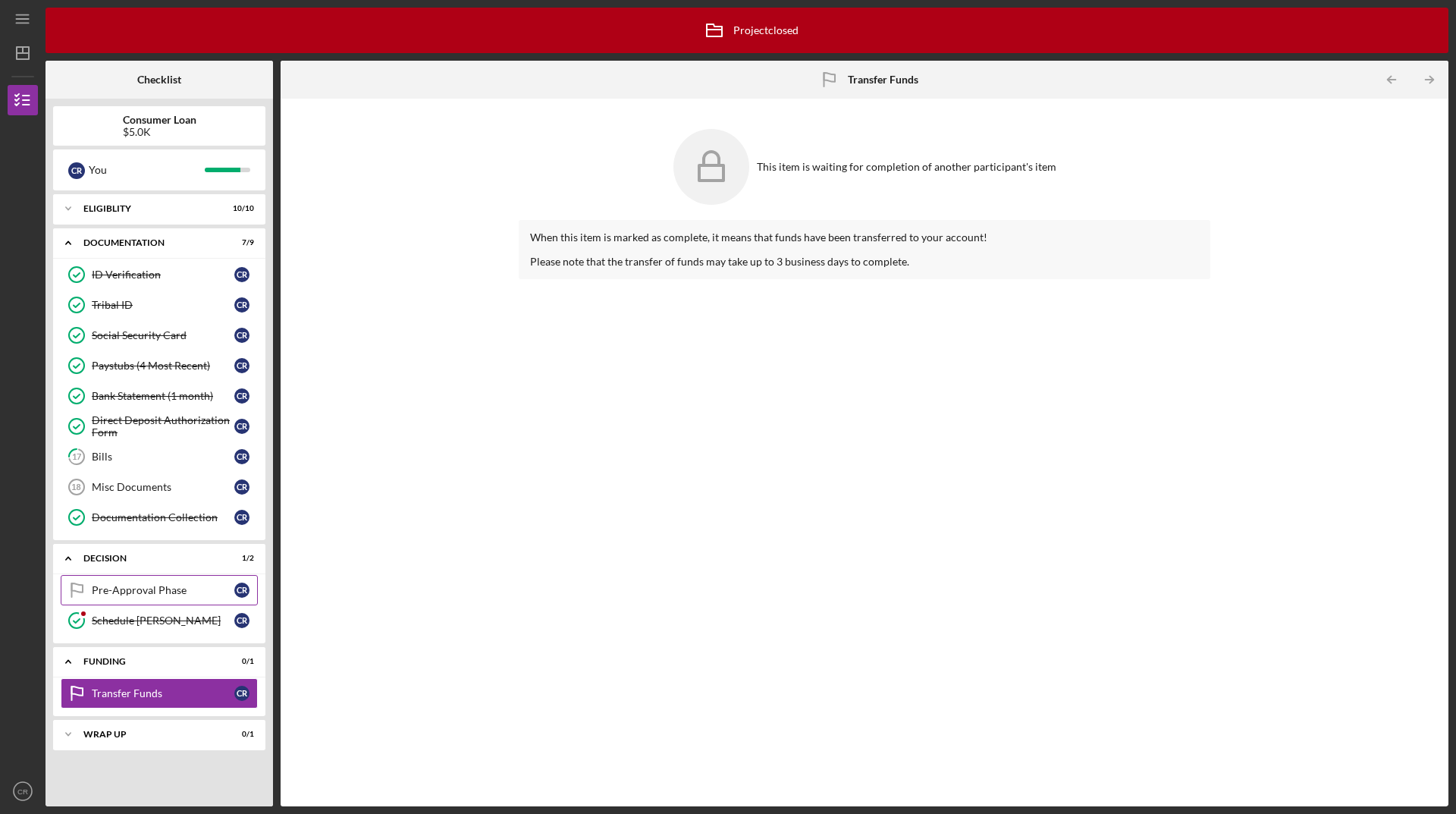
click at [150, 583] on link "Pre-Approval Phase Pre-Approval Phase C R" at bounding box center [159, 590] width 197 height 30
